Goal: Task Accomplishment & Management: Complete application form

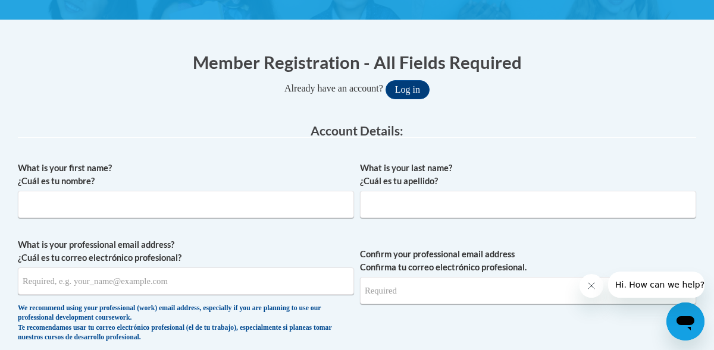
scroll to position [239, 0]
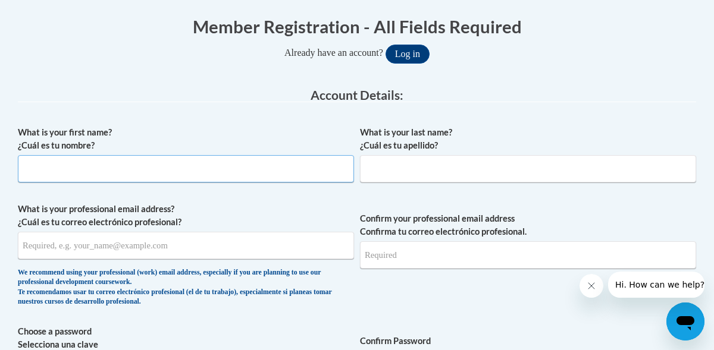
click at [240, 170] on input "What is your first name? ¿Cuál es tu nombre?" at bounding box center [186, 168] width 336 height 27
type input "Keylee"
type input "Salinas"
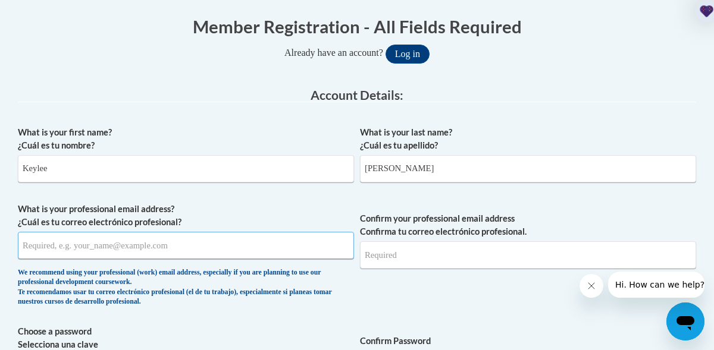
type input "keyleesalinas@gmail.com"
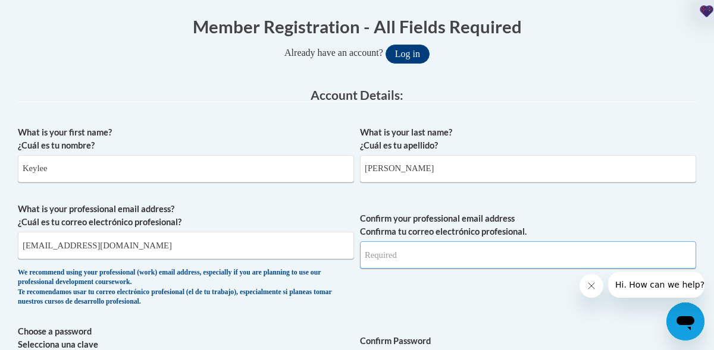
type input "keyleesalinas@gmail.com"
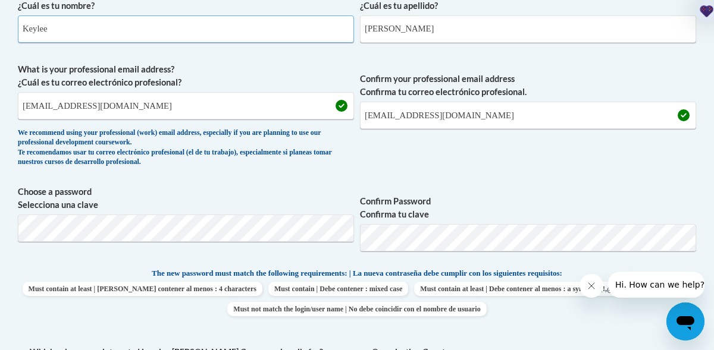
scroll to position [380, 0]
click at [540, 217] on label "Confirm Password Confirma tu clave" at bounding box center [528, 208] width 336 height 26
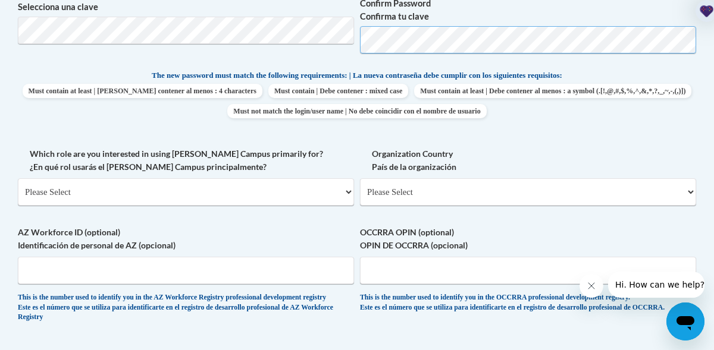
scroll to position [603, 0]
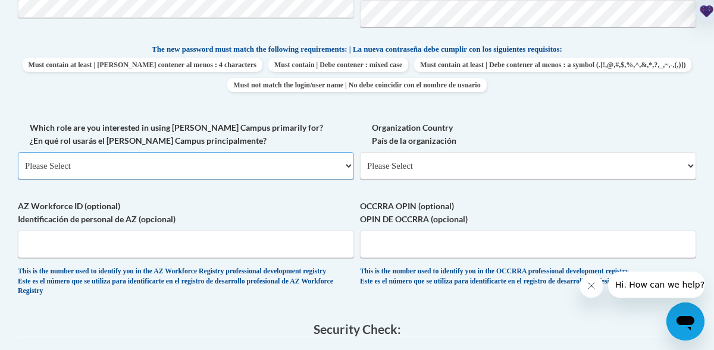
click at [283, 166] on select "Please Select College/University | Colegio/Universidad Community/Nonprofit Part…" at bounding box center [186, 165] width 336 height 27
select select "5a18ea06-2b54-4451-96f2-d152daf9eac5"
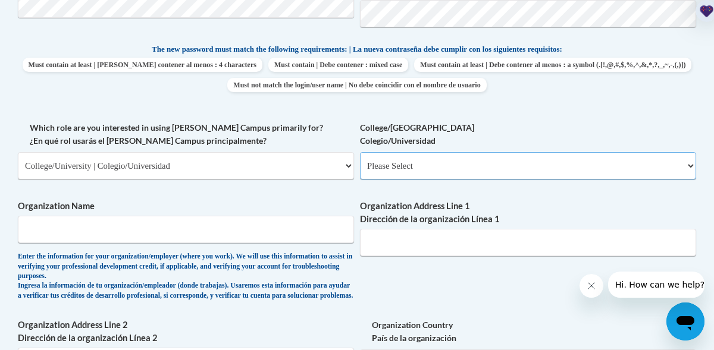
click at [403, 176] on select "Please Select College/University Staff | Empleado universitario College/Univers…" at bounding box center [528, 165] width 336 height 27
select select "99b32b07-cffc-426c-8bf6-0cd77760d84b"
click at [229, 226] on input "Organization Name" at bounding box center [186, 229] width 336 height 27
click at [99, 230] on input "University Of Incarnat" at bounding box center [186, 229] width 336 height 27
click at [111, 230] on input "University Of Incarnat" at bounding box center [186, 229] width 336 height 27
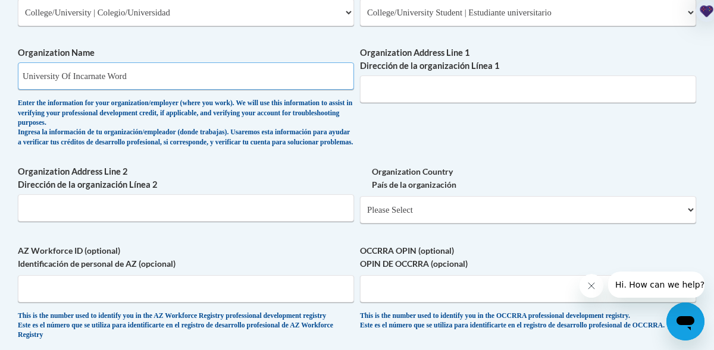
scroll to position [760, 0]
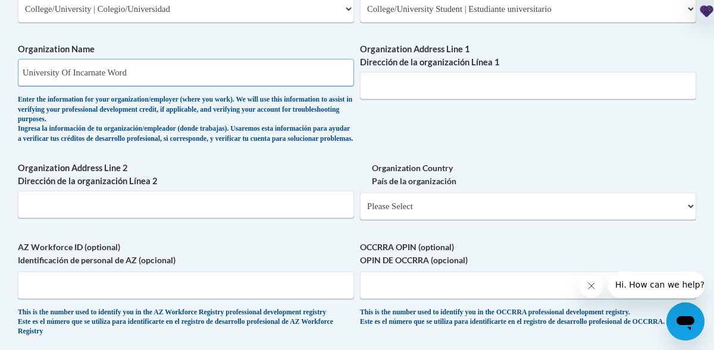
type input "University Of Incarnate Word"
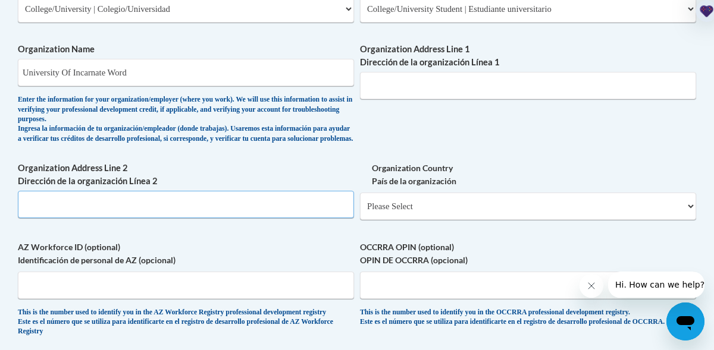
click at [252, 212] on input "Organization Address Line 2 Dirección de la organización Línea 2" at bounding box center [186, 204] width 336 height 27
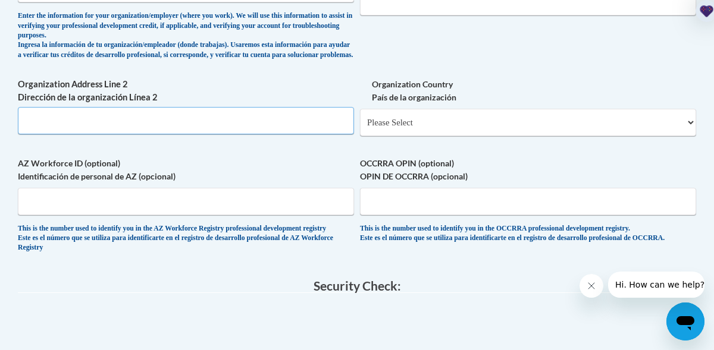
scroll to position [844, 0]
click at [403, 136] on select "Please Select United States | Estados Unidos Outside of the United States | Fue…" at bounding box center [528, 122] width 336 height 27
select select "ad49bcad-a171-4b2e-b99c-48b446064914"
select select
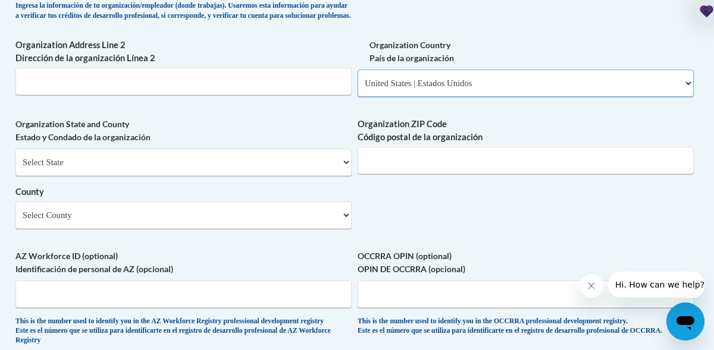
scroll to position [884, 3]
click at [228, 173] on select "Select State Alabama Alaska Arizona Arkansas California Colorado Connecticut De…" at bounding box center [183, 162] width 336 height 27
select select "Texas"
click at [371, 170] on input "Organization ZIP Code Código postal de la organización" at bounding box center [525, 160] width 336 height 27
click at [169, 229] on select "Select County Anderson Andrews Angelina Aransas Archer Armstrong Atascosa Austi…" at bounding box center [183, 215] width 336 height 27
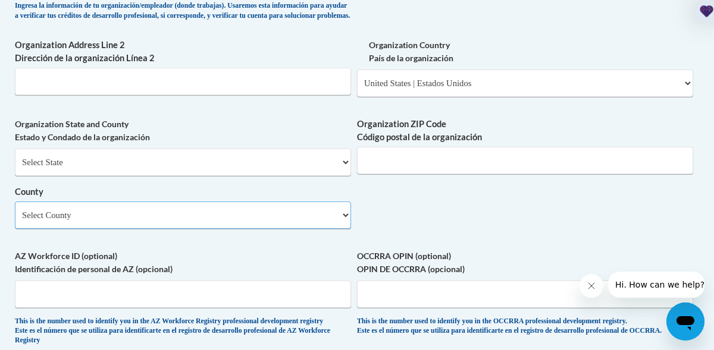
click at [160, 220] on select "Select County Anderson Andrews Angelina Aransas Archer Armstrong Atascosa Austi…" at bounding box center [183, 215] width 336 height 27
select select "Bexar"
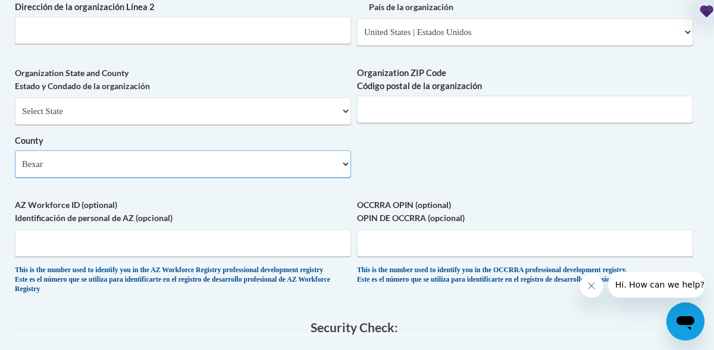
scroll to position [906, 3]
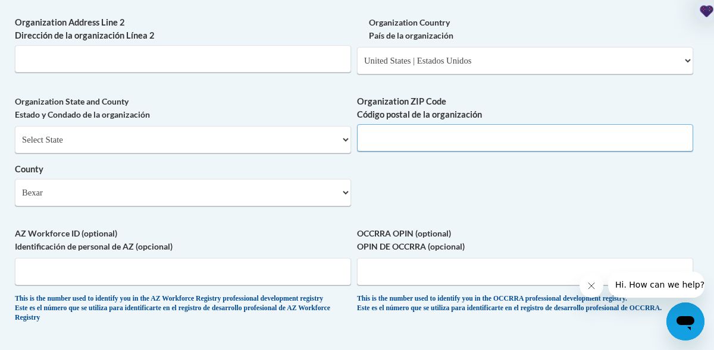
click at [434, 148] on input "Organization ZIP Code Código postal de la organización" at bounding box center [525, 137] width 336 height 27
click at [253, 73] on input "Organization Address Line 2 Dirección de la organización Línea 2" at bounding box center [183, 58] width 336 height 27
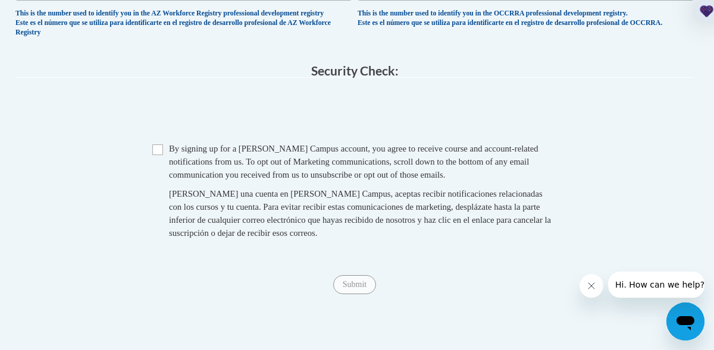
scroll to position [1193, 2]
click at [152, 170] on div "Checkbox By signing up for a Cox Campus account, you agree to receive course an…" at bounding box center [354, 196] width 678 height 109
click at [158, 155] on input "Checkbox" at bounding box center [157, 149] width 11 height 11
checkbox input "true"
click at [366, 294] on input "Submit" at bounding box center [354, 284] width 43 height 19
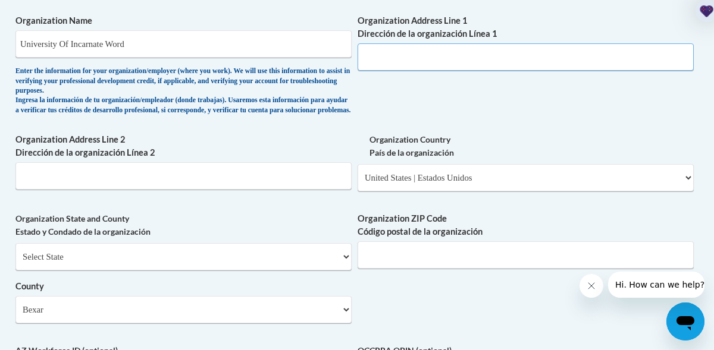
scroll to position [789, 0]
type input "4301 Broadway"
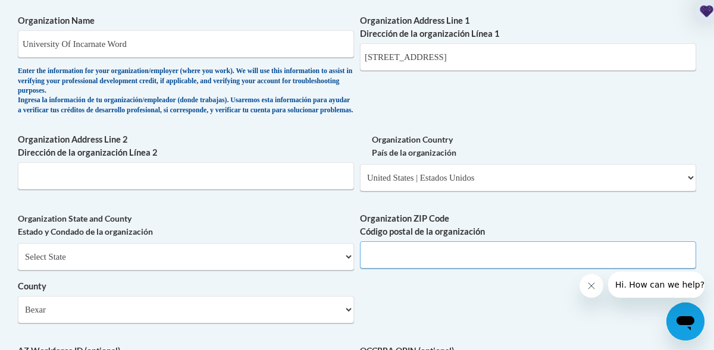
click at [413, 267] on input "Organization ZIP Code Código postal de la organización" at bounding box center [528, 255] width 336 height 27
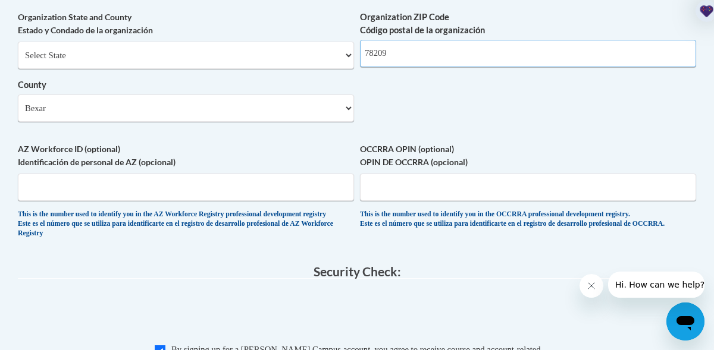
type input "78209"
click at [322, 159] on label "AZ Workforce ID (optional) Identificación de personal de AZ (opcional)" at bounding box center [186, 156] width 336 height 26
click at [322, 174] on input "AZ Workforce ID (optional) Identificación de personal de AZ (opcional)" at bounding box center [186, 187] width 336 height 27
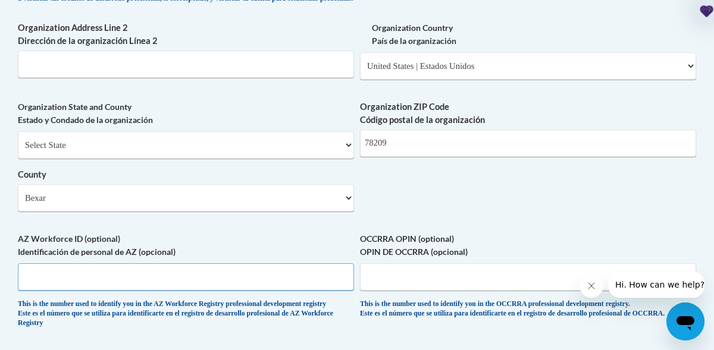
scroll to position [879, 0]
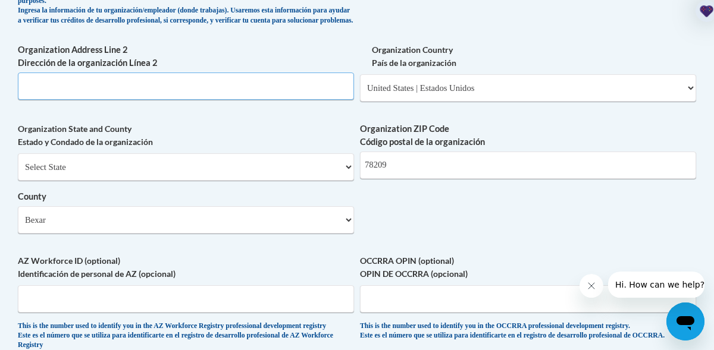
click at [218, 92] on input "Organization Address Line 2 Dirección de la organización Línea 2" at bounding box center [186, 86] width 336 height 27
type input "N/A"
click at [313, 149] on label "Organization State and County Estado y Condado de la organización" at bounding box center [186, 136] width 336 height 26
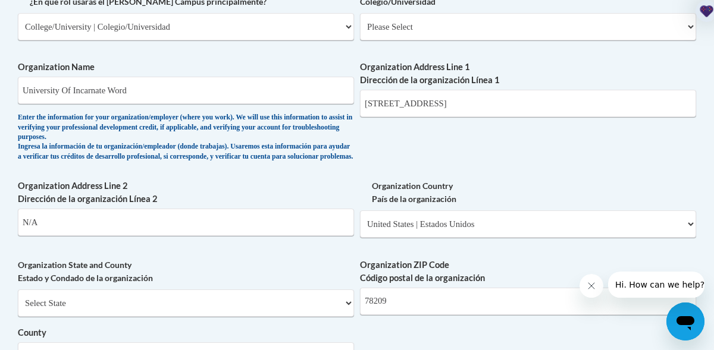
scroll to position [738, 4]
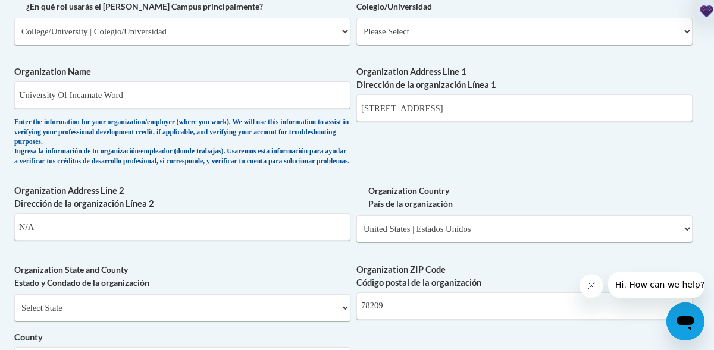
click at [411, 180] on div "What is your first name? ¿Cuál es tu nombre? Keylee What is your last name? ¿Cu…" at bounding box center [353, 63] width 678 height 882
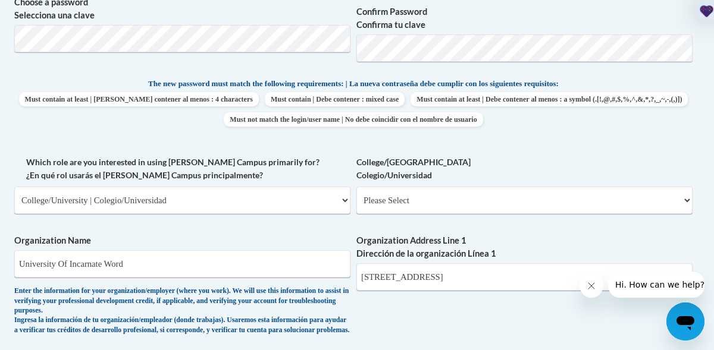
scroll to position [570, 4]
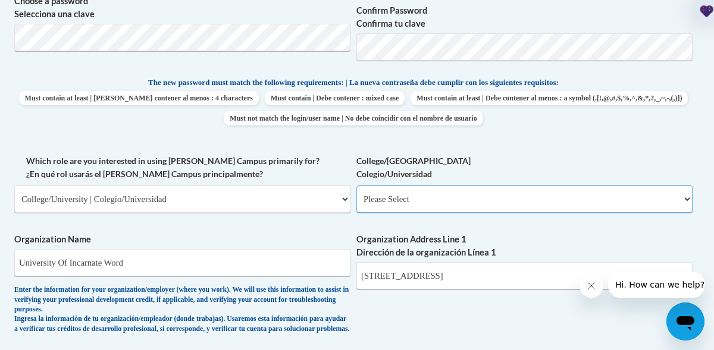
click at [405, 201] on select "Please Select College/University Staff | Empleado universitario College/Univers…" at bounding box center [524, 199] width 336 height 27
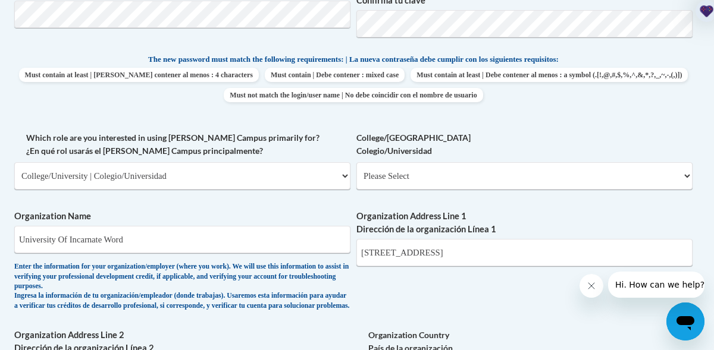
scroll to position [578, 4]
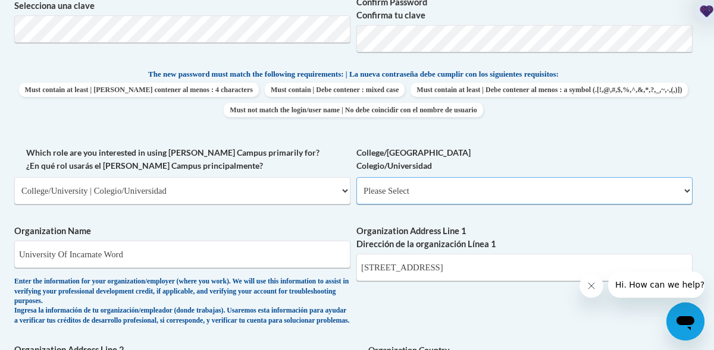
click at [403, 192] on select "Please Select College/University Staff | Empleado universitario College/Univers…" at bounding box center [524, 190] width 336 height 27
select select "99b32b07-cffc-426c-8bf6-0cd77760d84b"
select select "null"
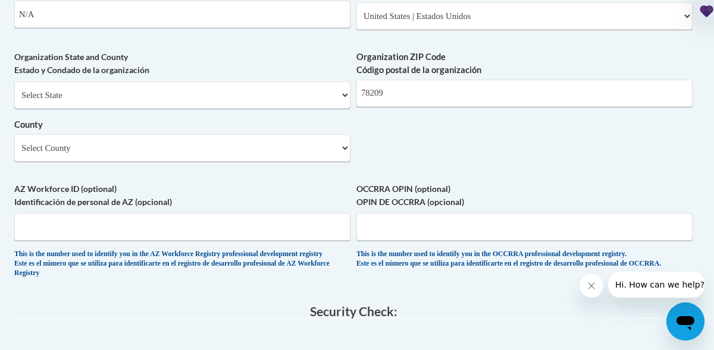
scroll to position [952, 4]
click at [286, 108] on select "Select State Alabama Alaska Arizona Arkansas California Colorado Connecticut De…" at bounding box center [182, 94] width 336 height 27
select select "Texas"
click at [62, 155] on select "County" at bounding box center [182, 147] width 336 height 27
click at [65, 161] on select "Select County Anderson Andrews Angelina Aransas Archer Armstrong Atascosa Austi…" at bounding box center [182, 147] width 336 height 27
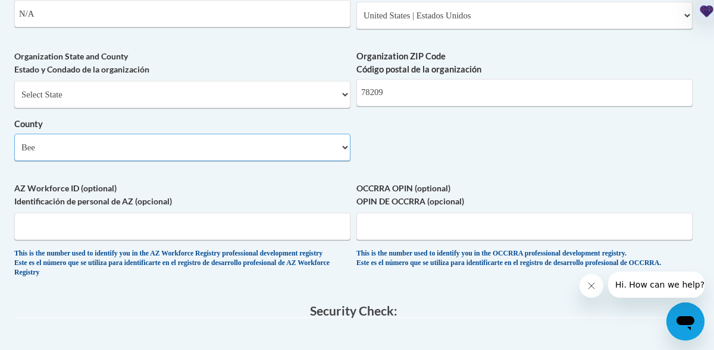
click at [36, 156] on select "Select County Anderson Andrews Angelina Aransas Archer Armstrong Atascosa Austi…" at bounding box center [182, 147] width 336 height 27
click at [37, 158] on select "Select County Anderson Andrews Angelina Aransas Archer Armstrong Atascosa Austi…" at bounding box center [182, 147] width 336 height 27
select select "Bexar"
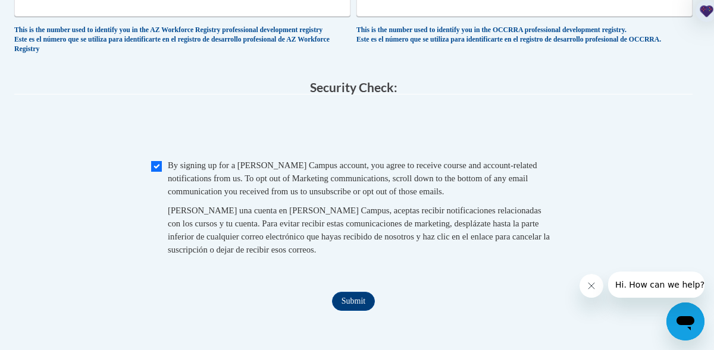
scroll to position [1185, 4]
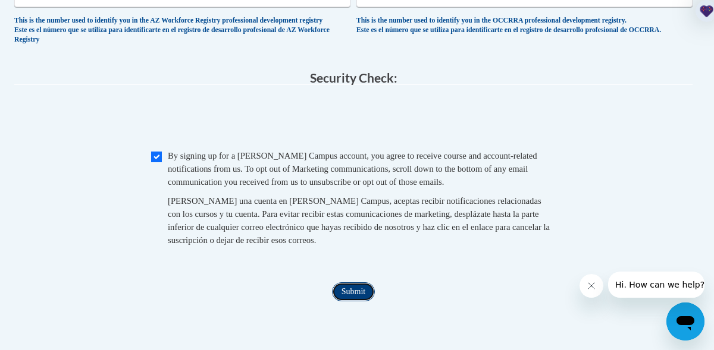
click at [360, 302] on input "Submit" at bounding box center [353, 292] width 43 height 19
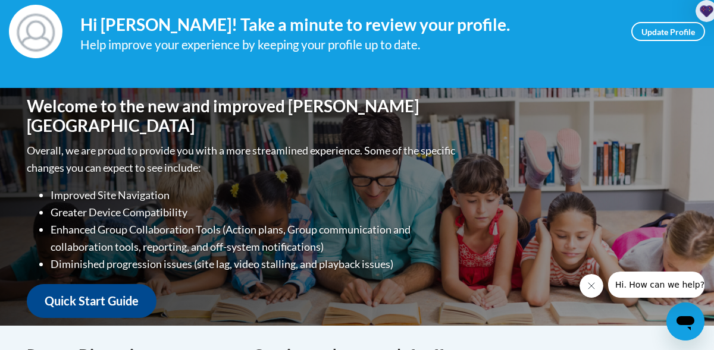
scroll to position [186, 0]
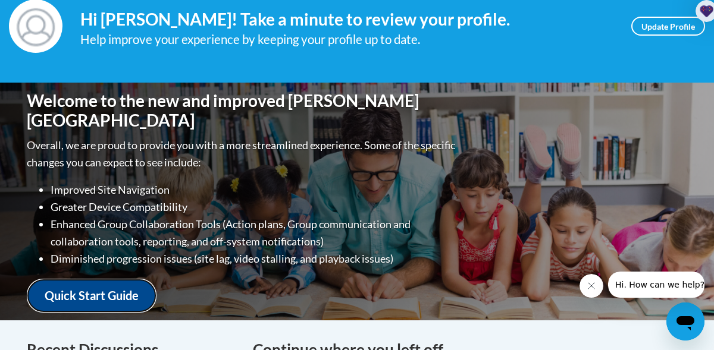
click at [96, 294] on link "Quick Start Guide" at bounding box center [92, 296] width 130 height 34
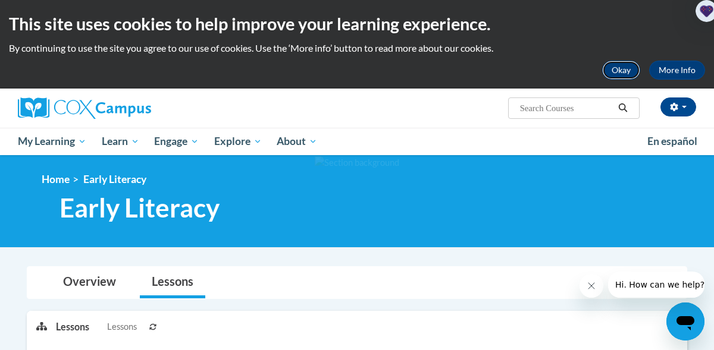
click at [628, 70] on button "Okay" at bounding box center [621, 70] width 38 height 19
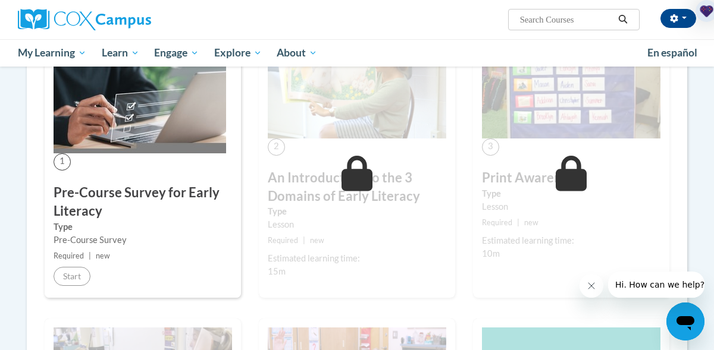
scroll to position [295, 0]
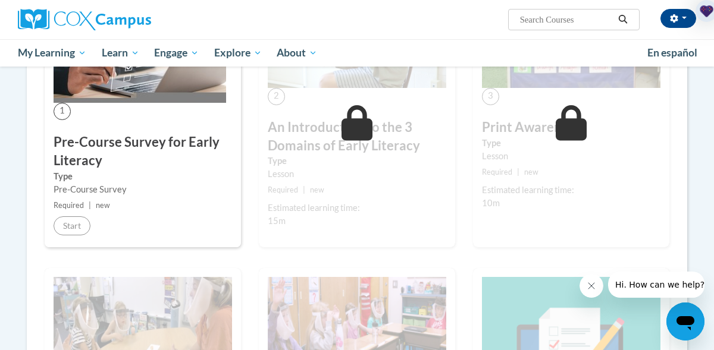
click at [89, 230] on div "Start" at bounding box center [72, 226] width 37 height 19
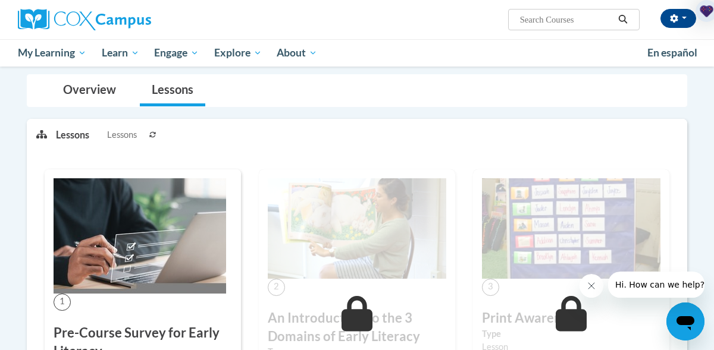
scroll to position [96, 0]
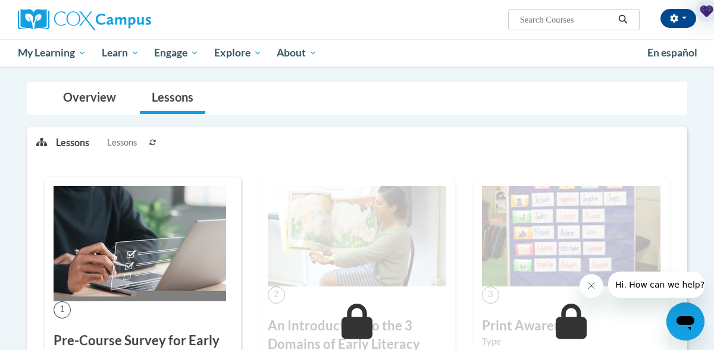
click at [149, 267] on img at bounding box center [140, 243] width 173 height 115
click at [77, 95] on link "Overview" at bounding box center [89, 99] width 77 height 32
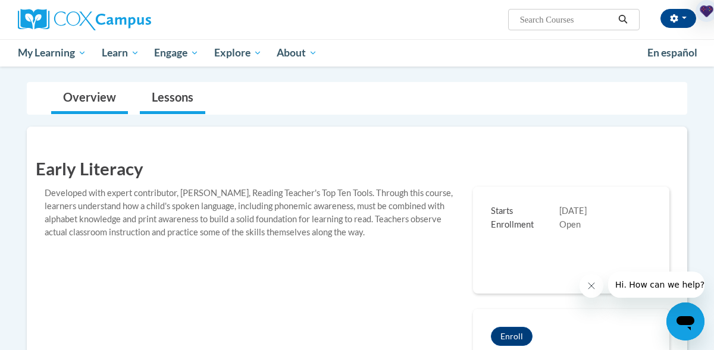
click at [137, 96] on li "Lessons" at bounding box center [172, 99] width 77 height 32
click at [168, 104] on link "Lessons" at bounding box center [172, 99] width 65 height 32
click at [599, 21] on input "Search..." at bounding box center [566, 19] width 95 height 14
click at [594, 137] on div "Early Literacy Developed with expert contributor, Dr. Deborah Glaser, Reading T…" at bounding box center [357, 288] width 661 height 323
click at [591, 284] on icon "Close message from company" at bounding box center [592, 286] width 10 height 10
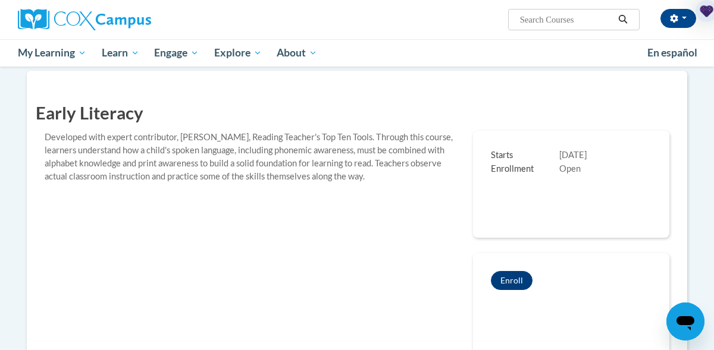
scroll to position [154, 0]
click at [514, 281] on button "Enroll" at bounding box center [512, 279] width 42 height 19
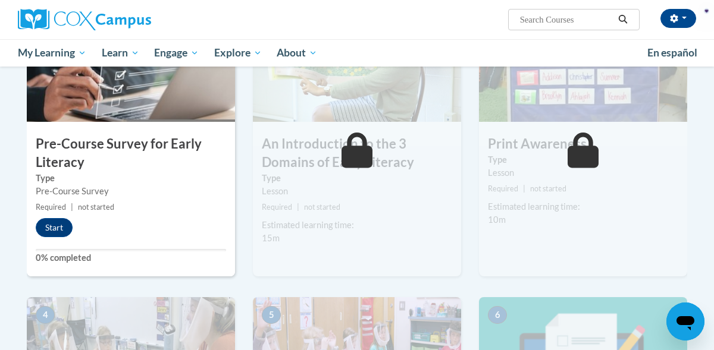
scroll to position [320, 0]
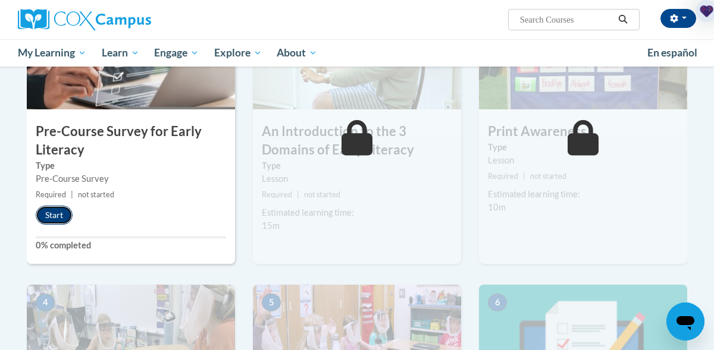
click at [51, 220] on button "Start" at bounding box center [54, 215] width 37 height 19
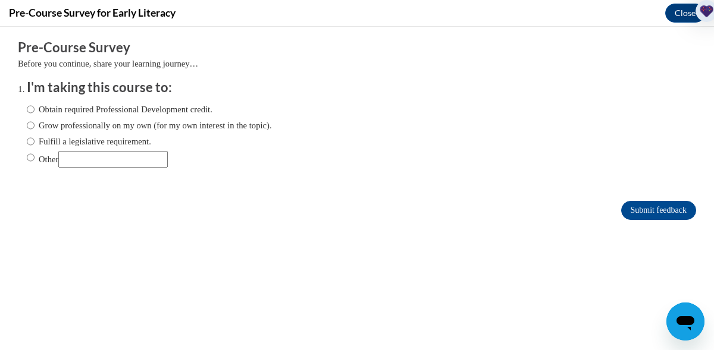
scroll to position [0, 0]
click at [71, 108] on label "Obtain required Professional Development credit." at bounding box center [120, 109] width 186 height 13
click at [35, 108] on input "Obtain required Professional Development credit." at bounding box center [31, 109] width 8 height 13
radio input "true"
click at [655, 207] on input "Submit feedback" at bounding box center [658, 210] width 75 height 19
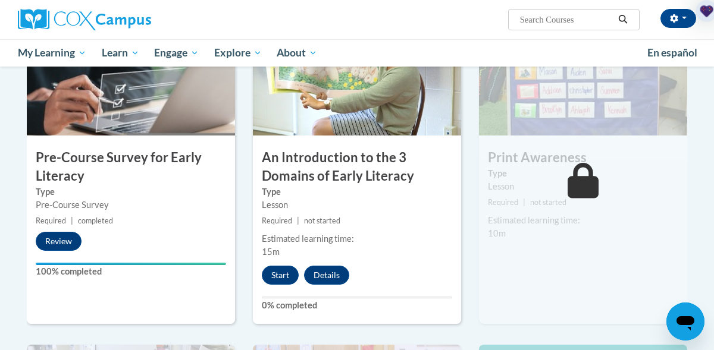
scroll to position [317, 0]
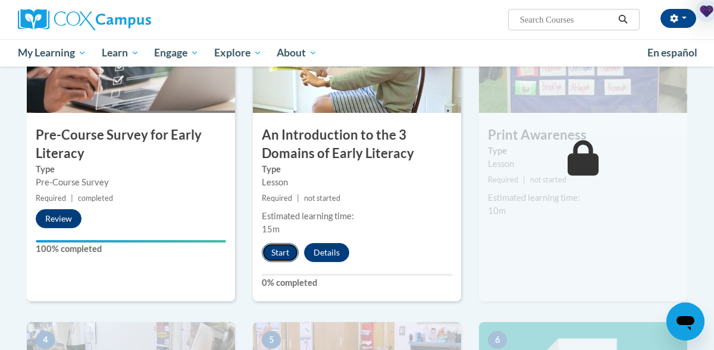
click at [281, 253] on button "Start" at bounding box center [280, 252] width 37 height 19
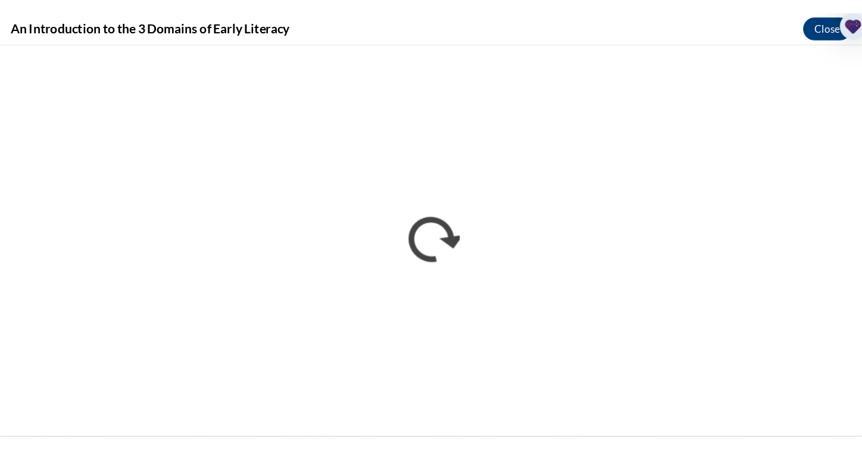
scroll to position [0, 0]
